Goal: Information Seeking & Learning: Find specific fact

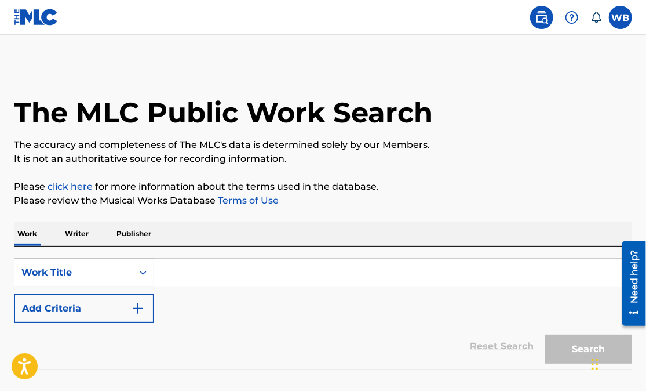
click at [169, 273] on input "Search Form" at bounding box center [393, 273] width 478 height 28
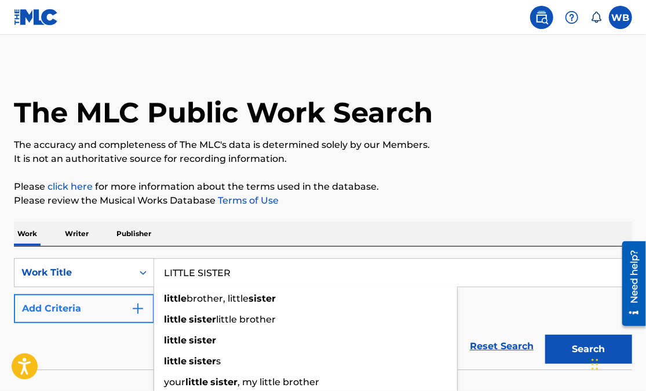
type input "LITTLE SISTER"
click at [103, 303] on button "Add Criteria" at bounding box center [84, 308] width 140 height 29
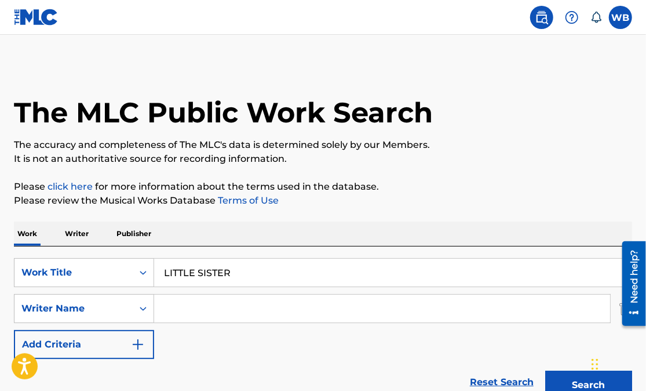
click at [181, 299] on input "Search Form" at bounding box center [382, 308] width 456 height 28
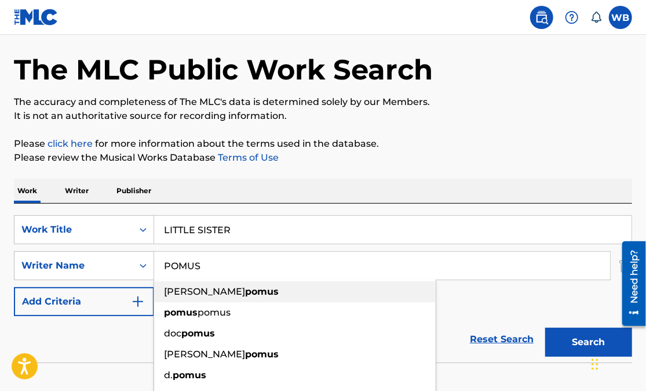
scroll to position [48, 0]
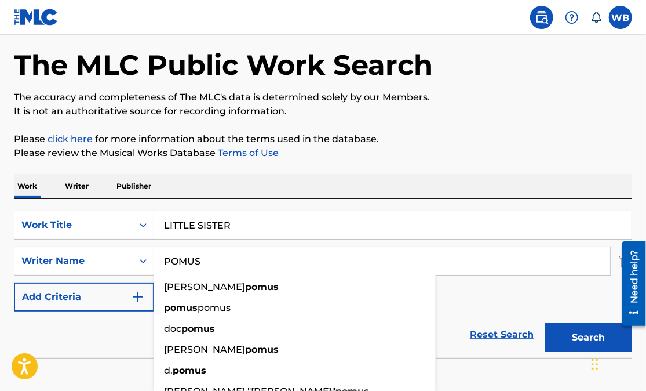
type input "POMUS"
click at [545, 323] on button "Search" at bounding box center [588, 337] width 87 height 29
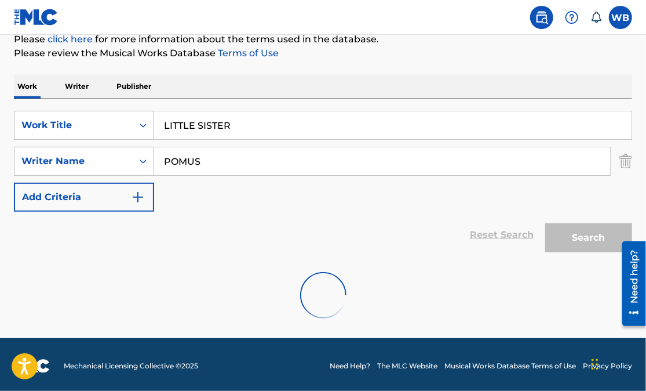
scroll to position [150, 0]
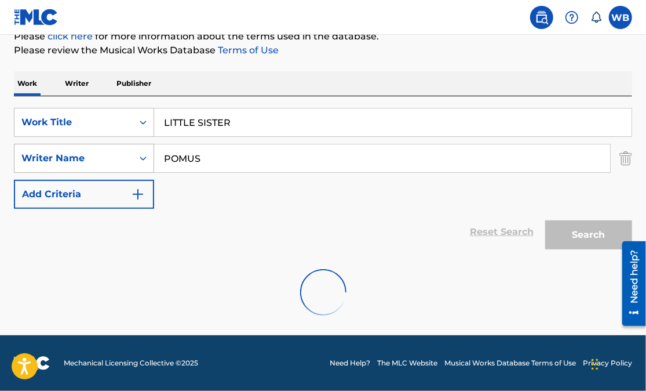
click at [141, 157] on icon "Search Form" at bounding box center [143, 158] width 12 height 12
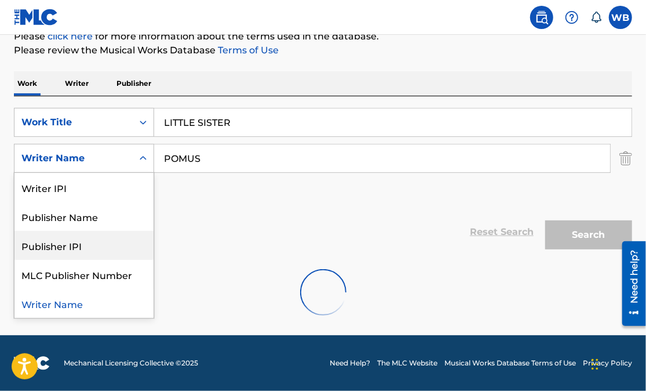
click at [81, 304] on div at bounding box center [323, 292] width 618 height 74
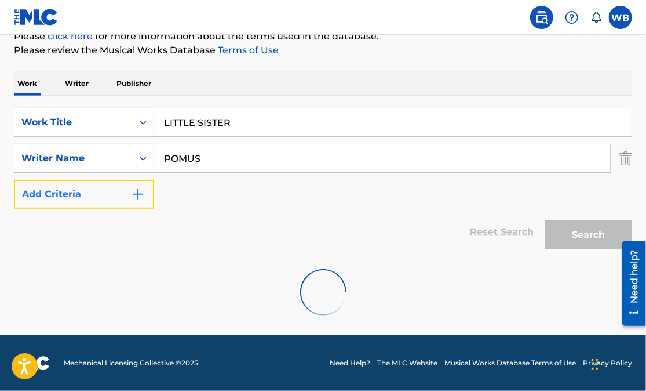
click at [144, 194] on img "Search Form" at bounding box center [138, 194] width 14 height 14
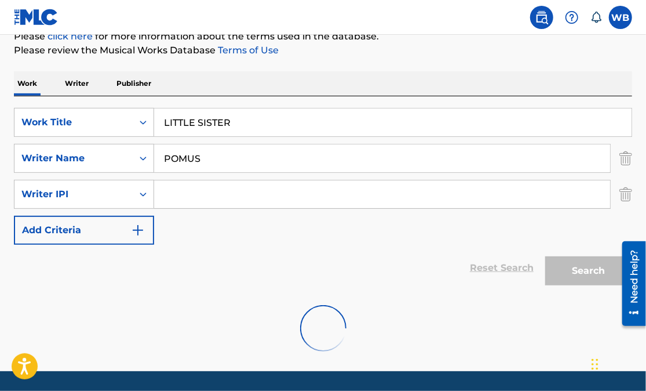
click at [163, 195] on input "Search Form" at bounding box center [382, 194] width 456 height 28
click at [417, 235] on div "SearchWithCriteria38bd3ed0-3cdc-46f9-b10e-6d3de279d198 Work Title LITTLE SISTER…" at bounding box center [323, 176] width 618 height 137
click at [366, 199] on input "[PERSON_NAME]" at bounding box center [382, 194] width 456 height 28
click at [599, 271] on div "Search" at bounding box center [586, 268] width 93 height 46
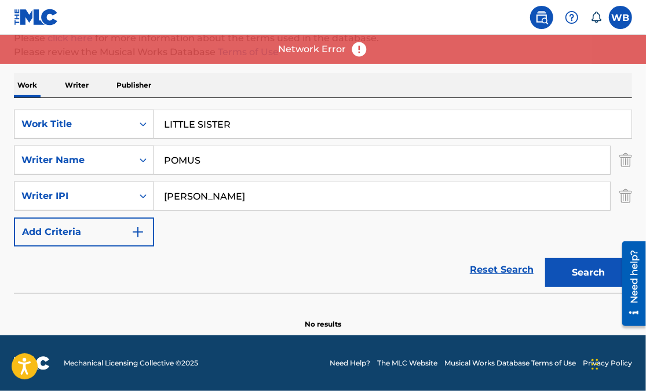
scroll to position [148, 0]
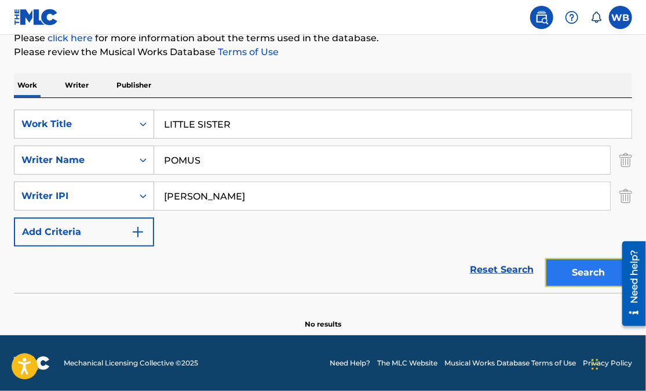
click at [583, 270] on button "Search" at bounding box center [588, 272] width 87 height 29
click at [603, 264] on button "Search" at bounding box center [588, 272] width 87 height 29
click at [224, 184] on input "[PERSON_NAME]" at bounding box center [382, 196] width 456 height 28
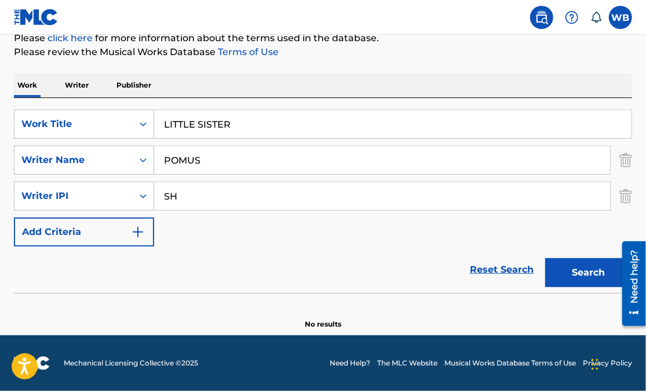
type input "S"
click at [577, 277] on button "Search" at bounding box center [588, 272] width 87 height 29
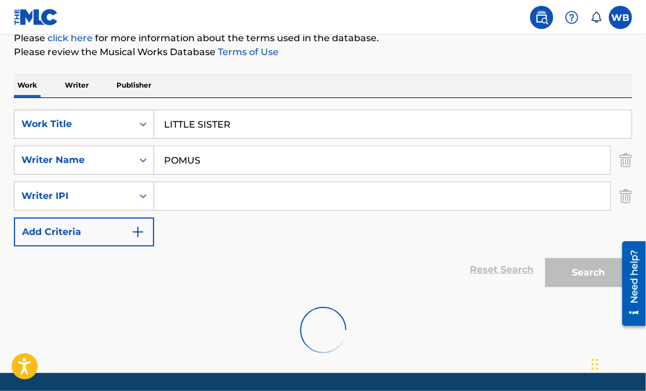
click at [577, 277] on div "Search" at bounding box center [586, 269] width 93 height 46
